Goal: Task Accomplishment & Management: Use online tool/utility

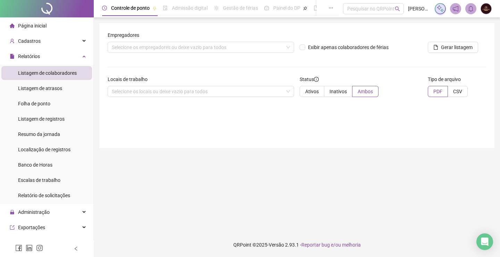
click at [38, 25] on span "Página inicial" at bounding box center [32, 26] width 28 height 6
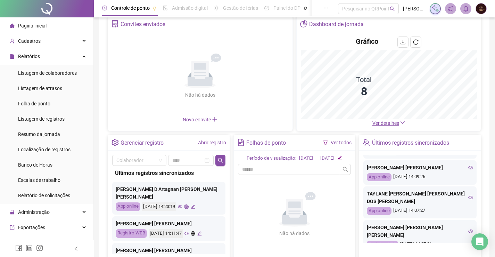
scroll to position [69, 0]
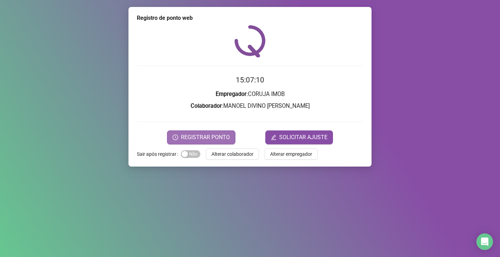
click at [214, 135] on span "REGISTRAR PONTO" at bounding box center [205, 137] width 49 height 8
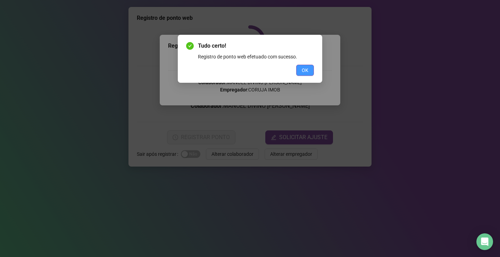
click at [311, 71] on button "OK" at bounding box center [305, 70] width 18 height 11
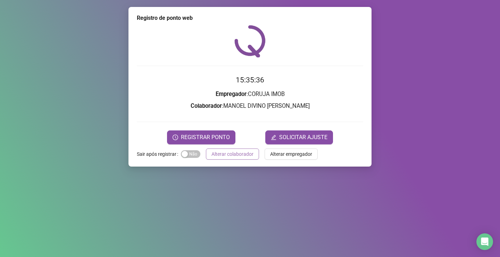
click at [243, 153] on span "Alterar colaborador" at bounding box center [232, 154] width 42 height 8
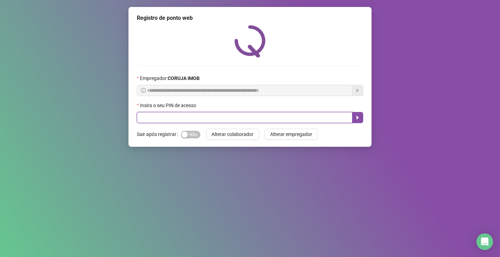
click at [211, 114] on input "text" at bounding box center [245, 117] width 216 height 11
type input "*****"
click at [358, 121] on button "button" at bounding box center [357, 117] width 11 height 11
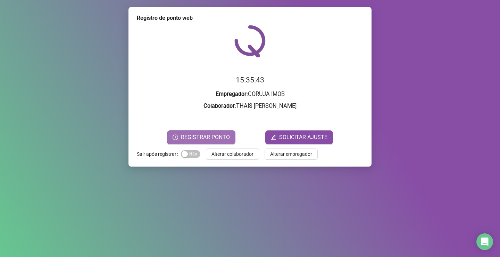
click at [192, 136] on span "REGISTRAR PONTO" at bounding box center [205, 137] width 49 height 8
